Goal: Task Accomplishment & Management: Manage account settings

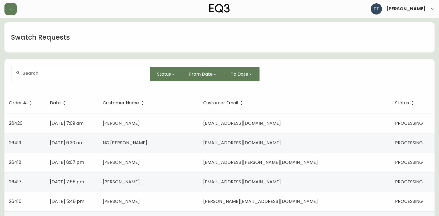
click at [194, 120] on td "[PERSON_NAME]" at bounding box center [148, 122] width 101 height 19
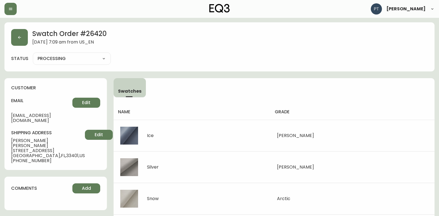
click at [64, 60] on select "PROCESSING SHIPPED CANCELLED" at bounding box center [72, 58] width 78 height 8
click at [33, 54] on select "PROCESSING SHIPPED CANCELLED" at bounding box center [72, 58] width 78 height 8
select select "PROCESSING"
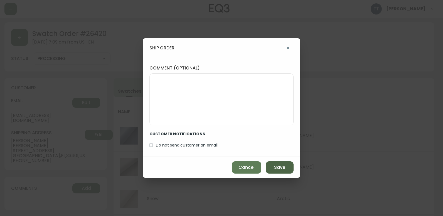
click at [277, 171] on button "Save" at bounding box center [280, 167] width 28 height 12
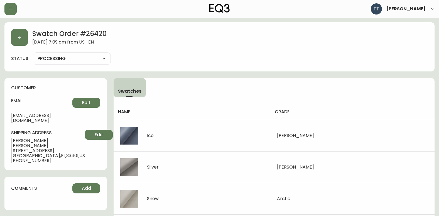
type input "SHIPPED"
select select "SHIPPED"
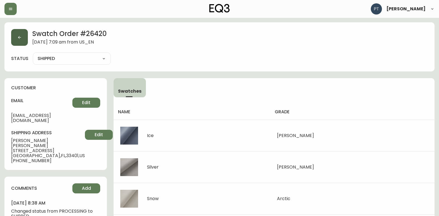
click at [21, 36] on icon "button" at bounding box center [19, 37] width 4 height 4
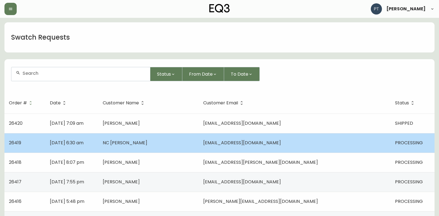
click at [165, 147] on td "NC [PERSON_NAME]" at bounding box center [148, 142] width 101 height 19
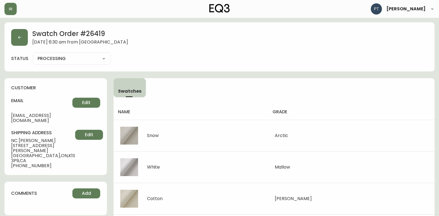
click at [85, 58] on select "PROCESSING SHIPPED CANCELLED" at bounding box center [72, 58] width 78 height 8
click at [33, 54] on select "PROCESSING SHIPPED CANCELLED" at bounding box center [72, 58] width 78 height 8
select select "PROCESSING"
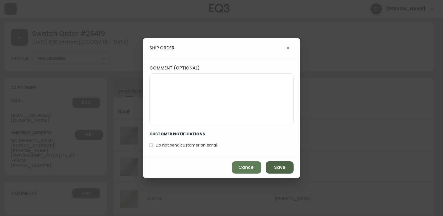
click at [274, 168] on button "Save" at bounding box center [280, 167] width 28 height 12
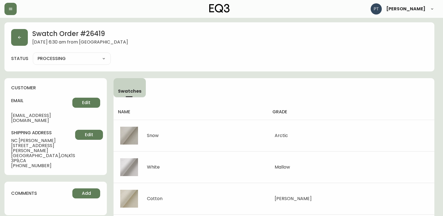
type input "SHIPPED"
select select "SHIPPED"
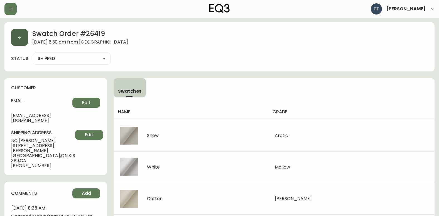
click at [23, 42] on button "button" at bounding box center [19, 37] width 17 height 17
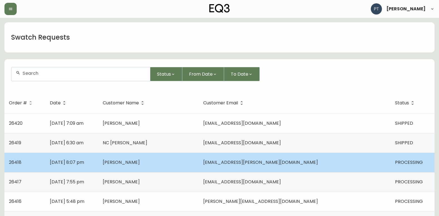
click at [199, 162] on td "[PERSON_NAME]" at bounding box center [148, 161] width 101 height 19
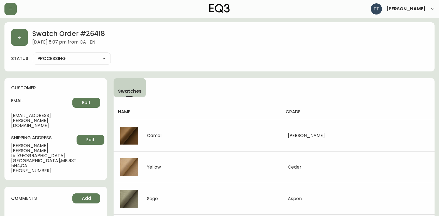
click at [96, 60] on select "PROCESSING SHIPPED CANCELLED" at bounding box center [72, 58] width 78 height 8
click at [33, 54] on select "PROCESSING SHIPPED CANCELLED" at bounding box center [72, 58] width 78 height 8
select select "PROCESSING"
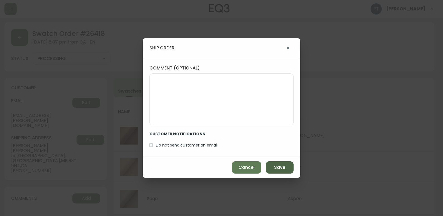
click at [276, 163] on button "Save" at bounding box center [280, 167] width 28 height 12
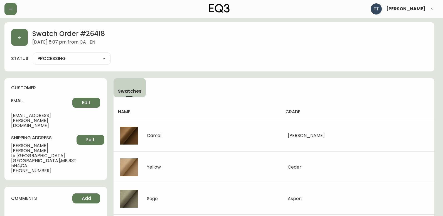
type input "SHIPPED"
select select "SHIPPED"
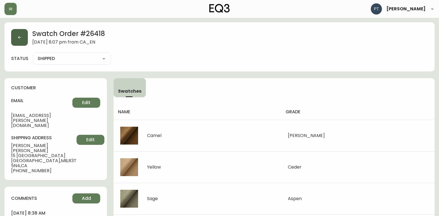
click at [22, 40] on button "button" at bounding box center [19, 37] width 17 height 17
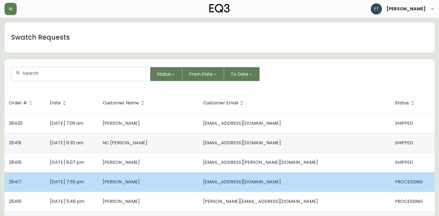
click at [199, 182] on td "[PERSON_NAME]" at bounding box center [148, 181] width 101 height 19
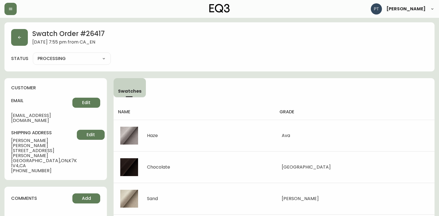
drag, startPoint x: 96, startPoint y: 60, endPoint x: 97, endPoint y: 64, distance: 3.4
click at [96, 60] on select "PROCESSING SHIPPED CANCELLED" at bounding box center [72, 58] width 78 height 8
click at [33, 54] on select "PROCESSING SHIPPED CANCELLED" at bounding box center [72, 58] width 78 height 8
select select "PROCESSING"
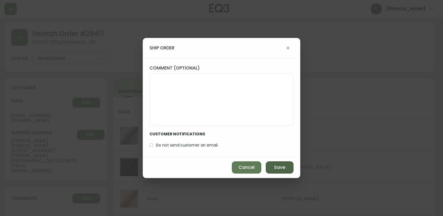
click at [283, 170] on span "Save" at bounding box center [279, 167] width 11 height 6
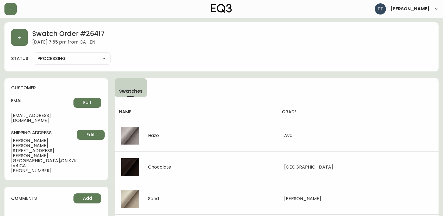
type input "SHIPPED"
select select "SHIPPED"
click at [18, 39] on icon "button" at bounding box center [19, 37] width 4 height 4
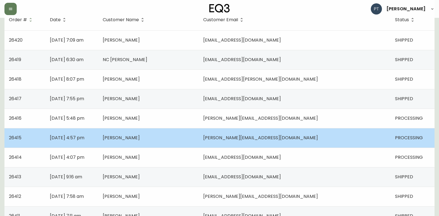
scroll to position [84, 0]
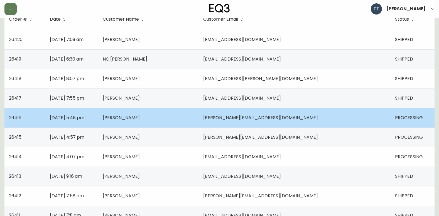
click at [312, 123] on td "[PERSON_NAME][EMAIL_ADDRESS][DOMAIN_NAME]" at bounding box center [295, 117] width 192 height 19
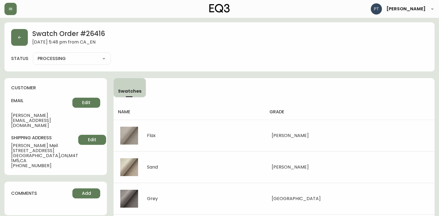
drag, startPoint x: 95, startPoint y: 58, endPoint x: 96, endPoint y: 61, distance: 2.8
click at [95, 58] on select "PROCESSING SHIPPED CANCELLED" at bounding box center [72, 58] width 78 height 8
click at [33, 54] on select "PROCESSING SHIPPED CANCELLED" at bounding box center [72, 58] width 78 height 8
select select "PROCESSING"
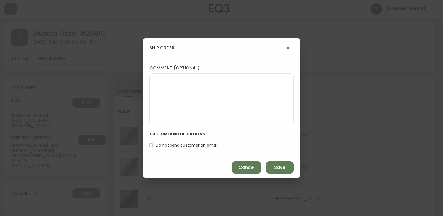
click at [271, 161] on div "Cancel Save" at bounding box center [222, 167] width 158 height 21
click at [278, 169] on span "Save" at bounding box center [279, 167] width 11 height 6
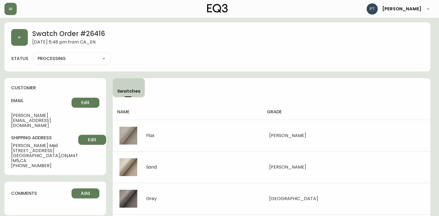
type input "SHIPPED"
select select "SHIPPED"
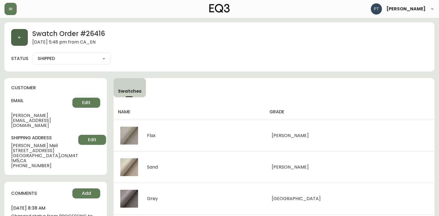
click at [19, 38] on icon "button" at bounding box center [19, 37] width 4 height 4
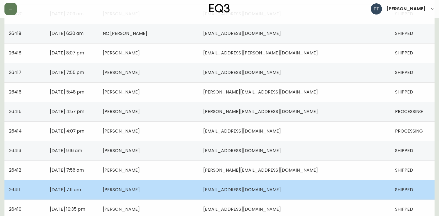
scroll to position [111, 0]
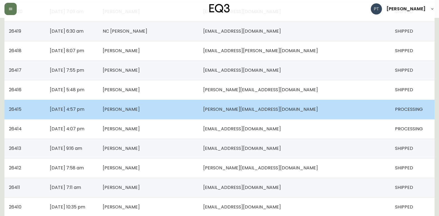
click at [314, 117] on td "[PERSON_NAME][EMAIL_ADDRESS][DOMAIN_NAME]" at bounding box center [295, 108] width 192 height 19
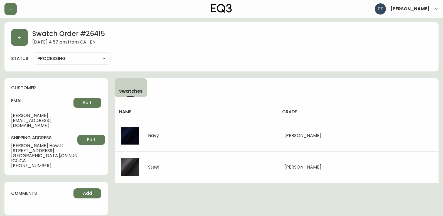
click at [105, 58] on select "PROCESSING SHIPPED CANCELLED" at bounding box center [72, 58] width 78 height 8
click at [33, 54] on select "PROCESSING SHIPPED CANCELLED" at bounding box center [72, 58] width 78 height 8
select select "PROCESSING"
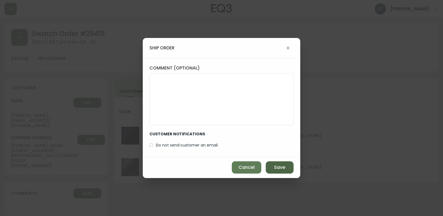
click at [285, 164] on button "Save" at bounding box center [280, 167] width 28 height 12
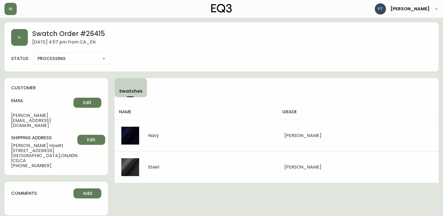
type input "SHIPPED"
select select "SHIPPED"
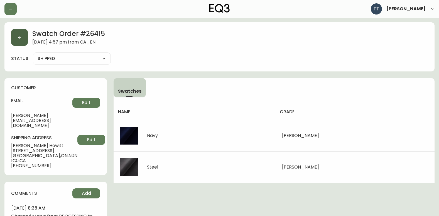
click at [22, 36] on button "button" at bounding box center [19, 37] width 17 height 17
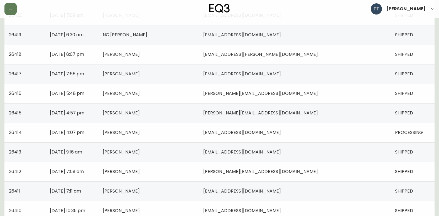
scroll to position [111, 0]
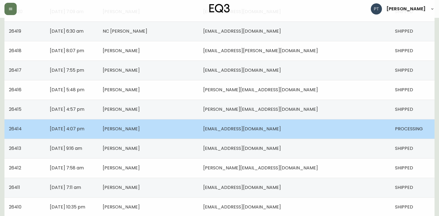
click at [301, 129] on td "[EMAIL_ADDRESS][DOMAIN_NAME]" at bounding box center [295, 128] width 192 height 19
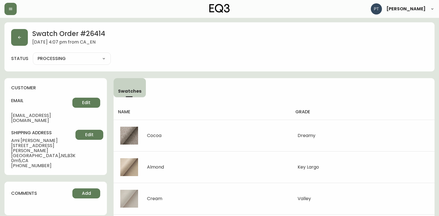
click at [99, 59] on select "PROCESSING SHIPPED CANCELLED" at bounding box center [72, 58] width 78 height 8
click at [33, 54] on select "PROCESSING SHIPPED CANCELLED" at bounding box center [72, 58] width 78 height 8
select select "PROCESSING"
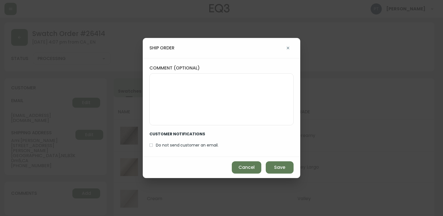
click at [295, 165] on div "Cancel Save" at bounding box center [222, 167] width 158 height 21
click at [279, 163] on button "Save" at bounding box center [280, 167] width 28 height 12
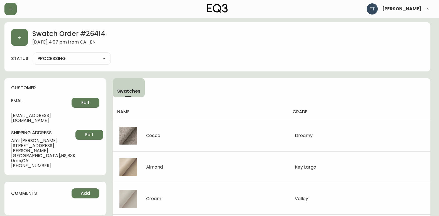
type input "SHIPPED"
select select "SHIPPED"
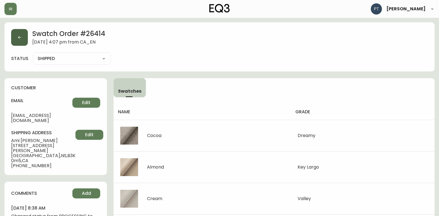
click at [25, 39] on button "button" at bounding box center [19, 37] width 17 height 17
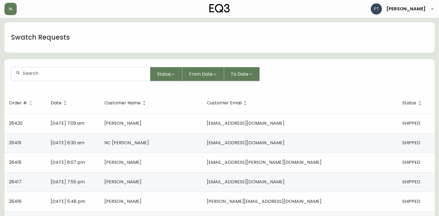
click at [3, 8] on header "[PERSON_NAME]" at bounding box center [219, 9] width 439 height 18
click at [7, 13] on button "button" at bounding box center [10, 9] width 12 height 12
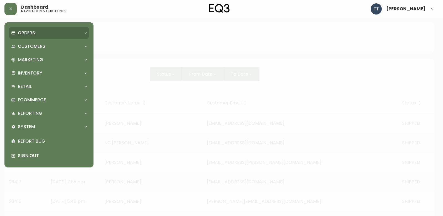
click at [30, 33] on p "Orders" at bounding box center [26, 33] width 17 height 6
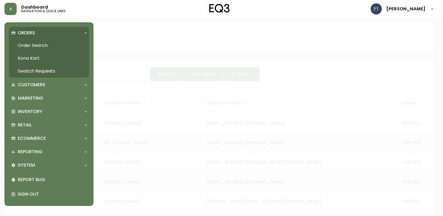
click at [43, 43] on link "Order Search" at bounding box center [49, 45] width 80 height 13
